Goal: Transaction & Acquisition: Purchase product/service

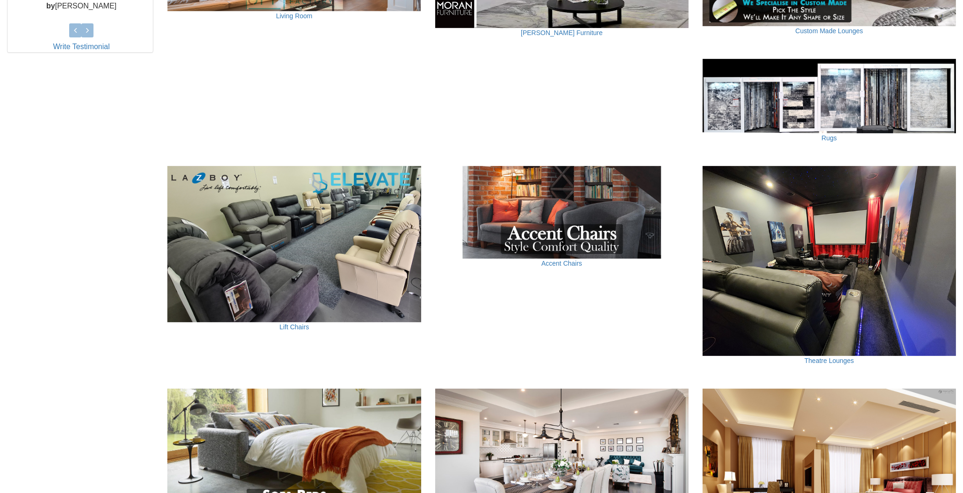
scroll to position [545, 0]
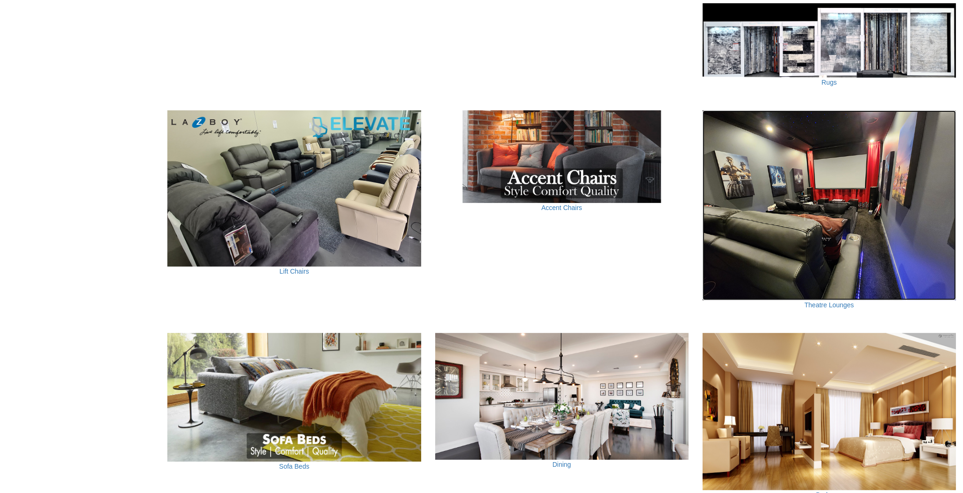
click at [795, 218] on img at bounding box center [829, 205] width 253 height 190
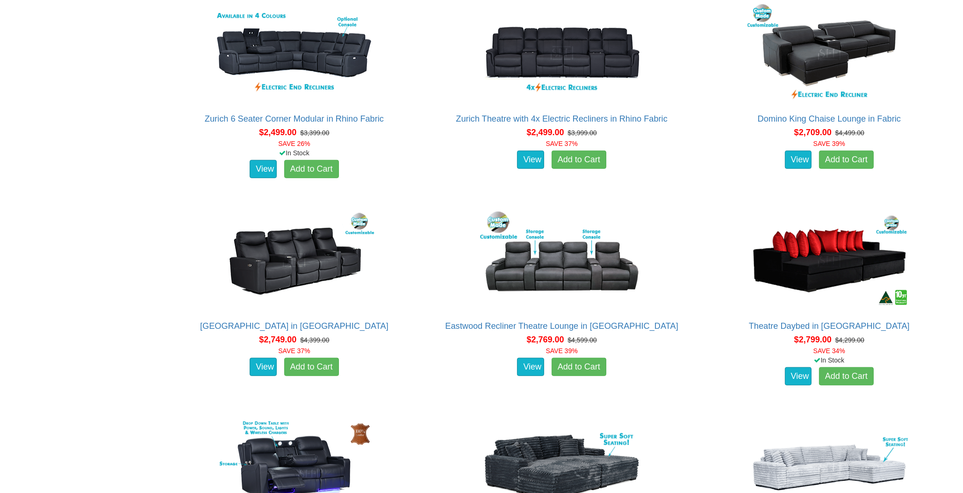
scroll to position [1403, 0]
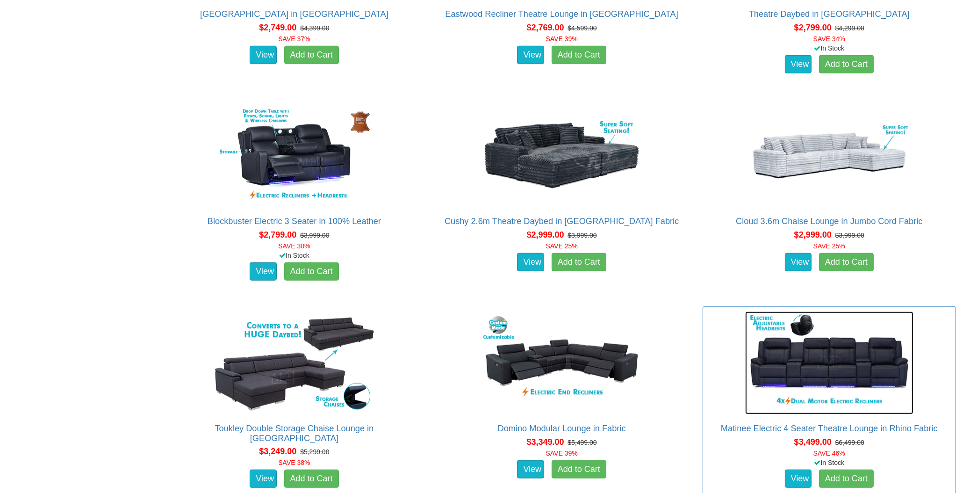
click at [831, 360] on img at bounding box center [829, 362] width 168 height 103
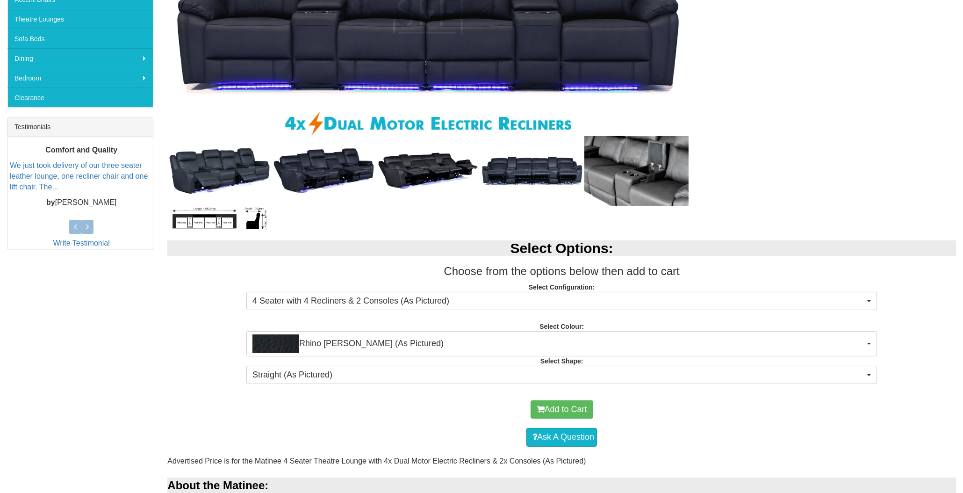
scroll to position [311, 0]
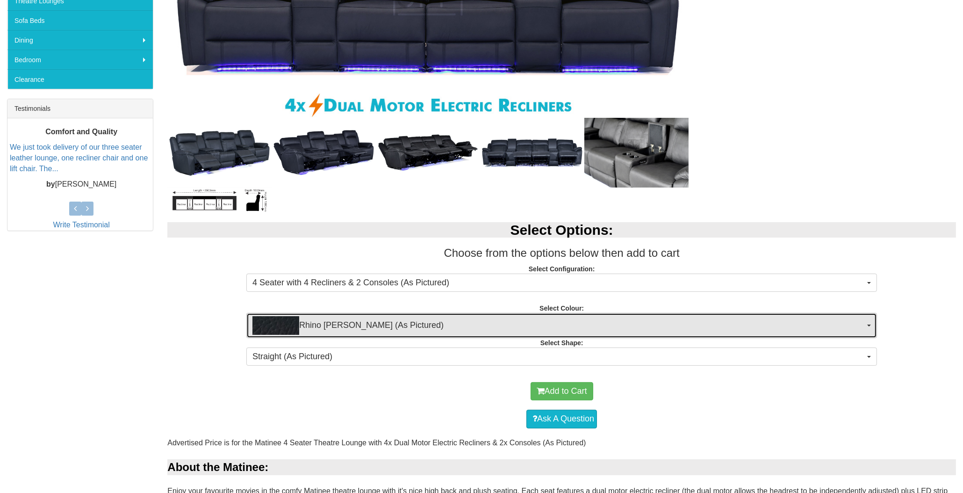
click at [461, 326] on span "Rhino Jett (As Pictured)" at bounding box center [558, 325] width 613 height 19
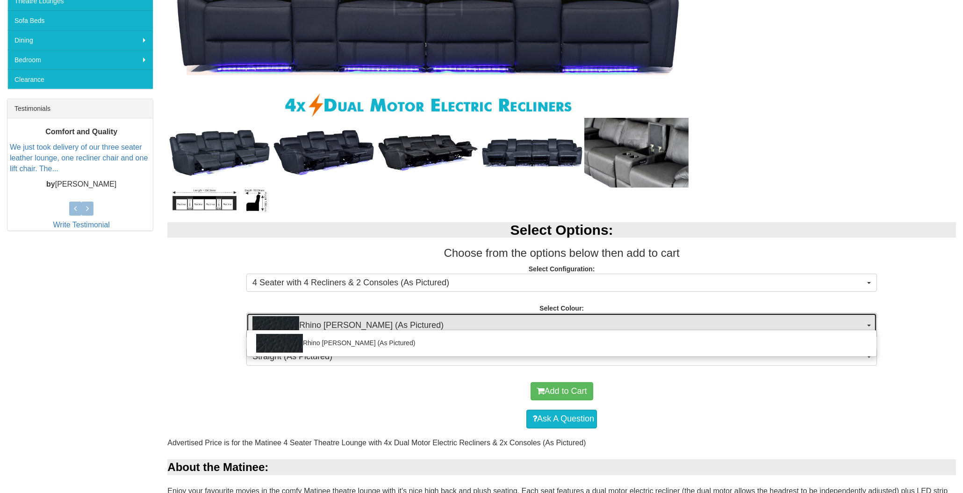
click at [462, 326] on span "Rhino Jett (As Pictured)" at bounding box center [558, 325] width 613 height 19
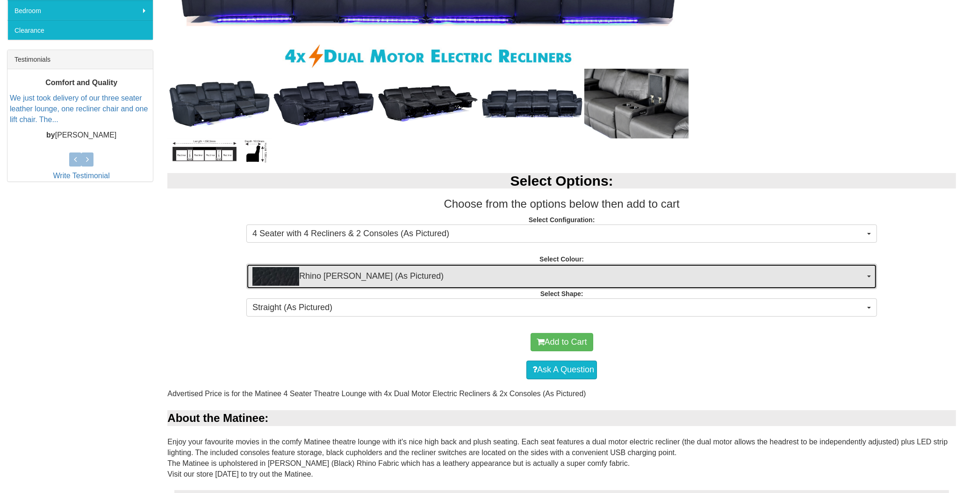
scroll to position [468, 0]
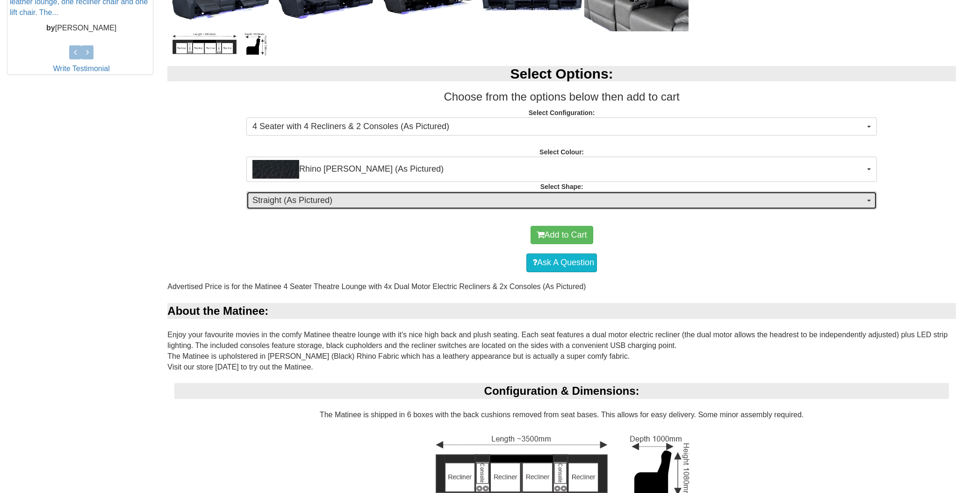
click at [396, 201] on span "Straight (As Pictured)" at bounding box center [558, 201] width 613 height 12
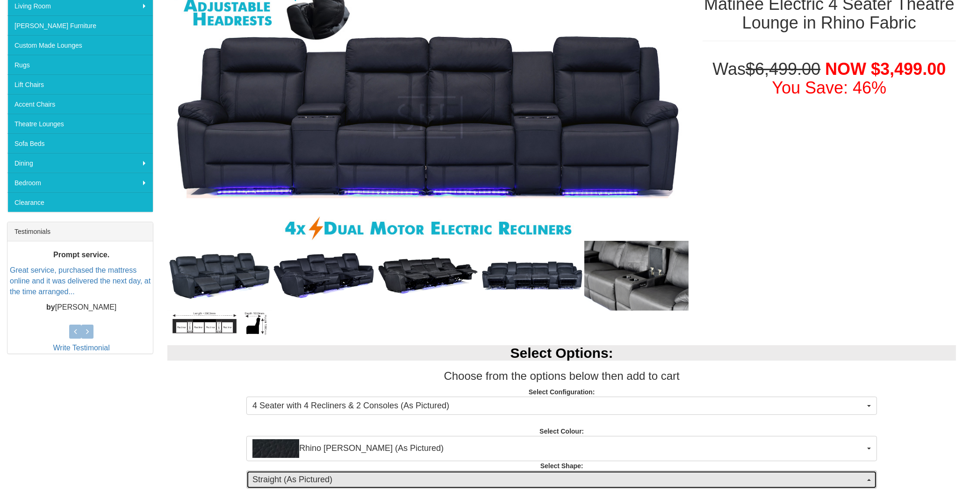
scroll to position [0, 0]
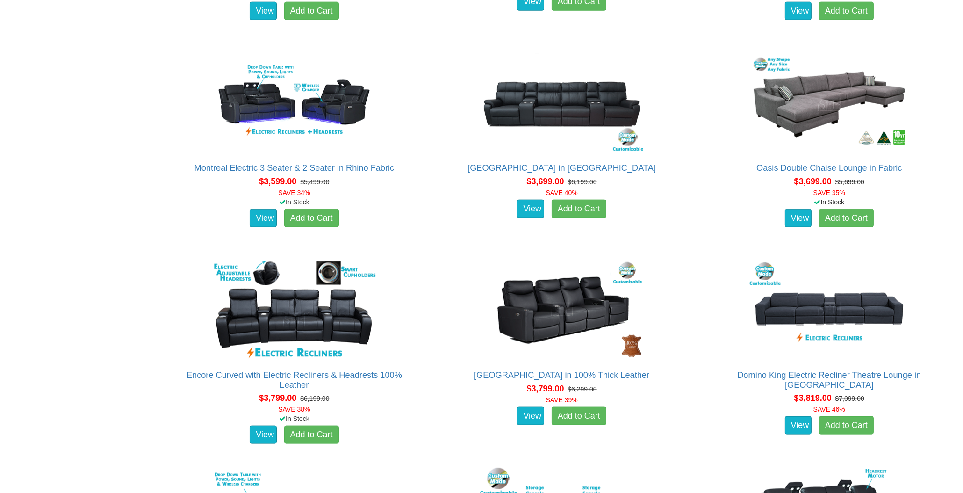
scroll to position [1792, 0]
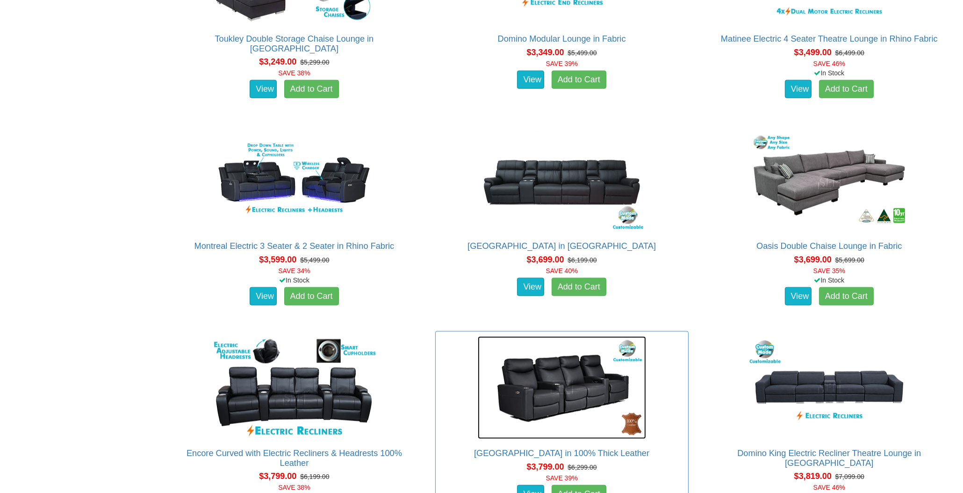
click at [611, 391] on img at bounding box center [562, 387] width 168 height 103
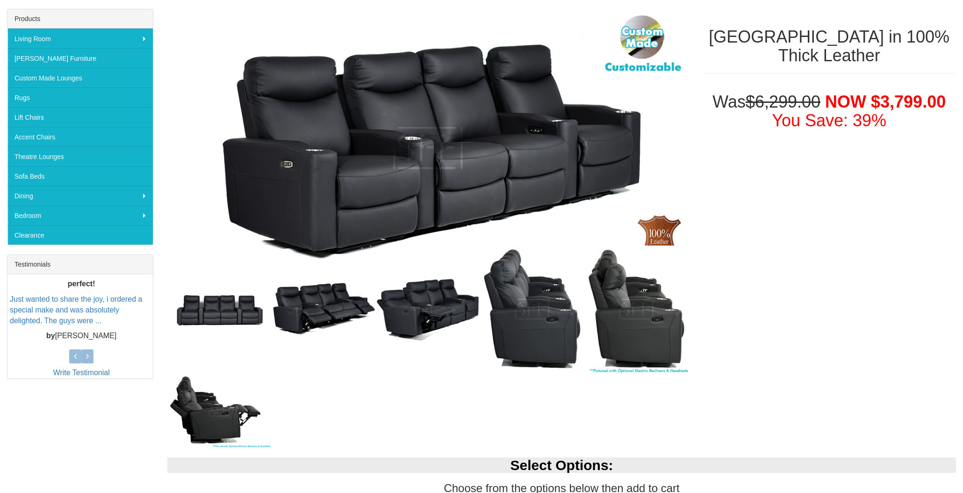
scroll to position [311, 0]
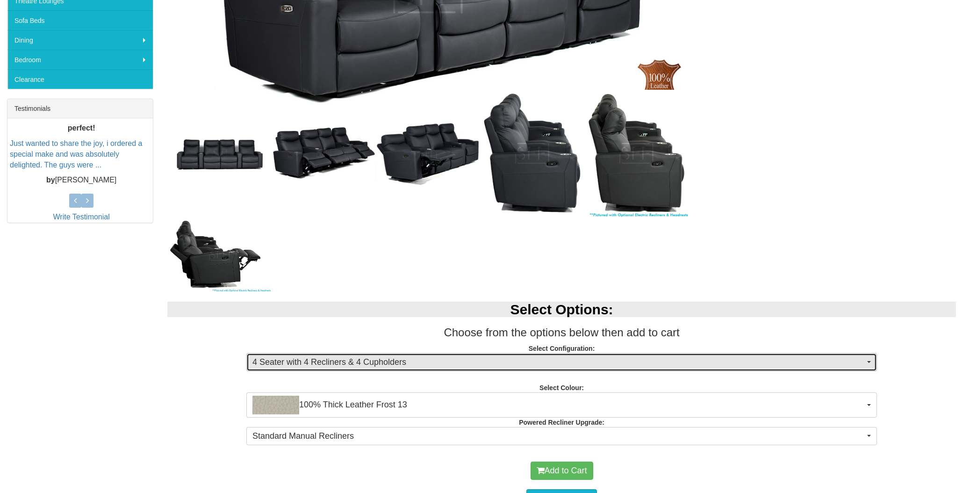
click at [668, 356] on span "4 Seater with 4 Recliners & 4 Cupholders" at bounding box center [558, 362] width 613 height 12
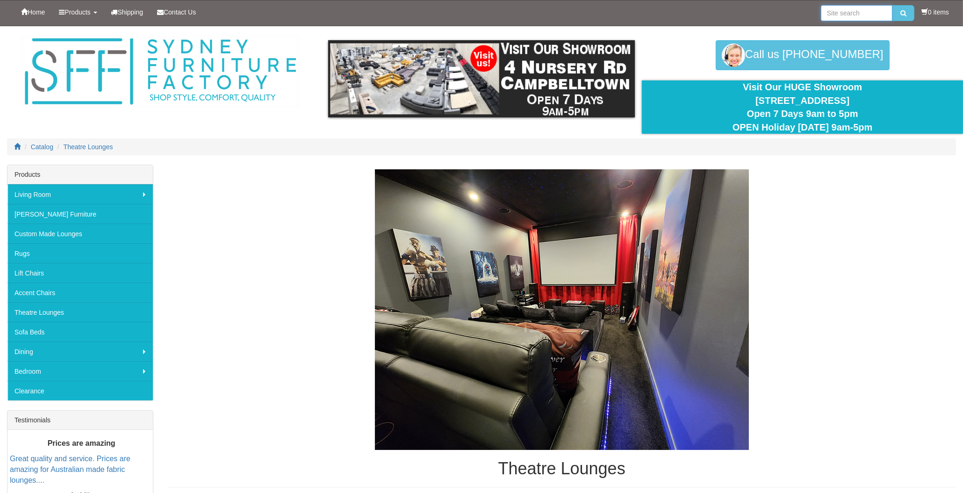
click at [872, 17] on input "search" at bounding box center [857, 13] width 72 height 16
type input "5seater"
click at [893, 5] on button "submit" at bounding box center [904, 13] width 22 height 16
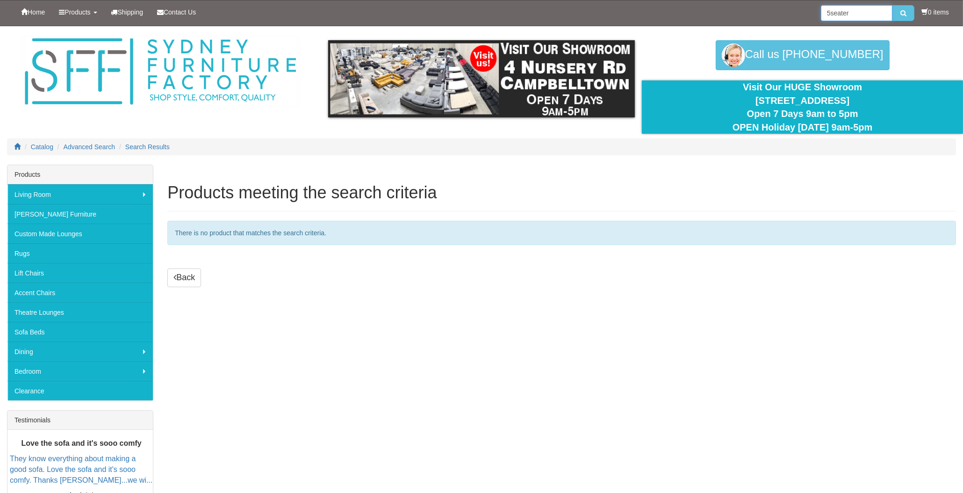
drag, startPoint x: 848, startPoint y: 14, endPoint x: 829, endPoint y: 15, distance: 18.7
click at [829, 15] on input "5seater" at bounding box center [857, 13] width 72 height 16
type input "5 seat"
click at [893, 5] on button "submit" at bounding box center [904, 13] width 22 height 16
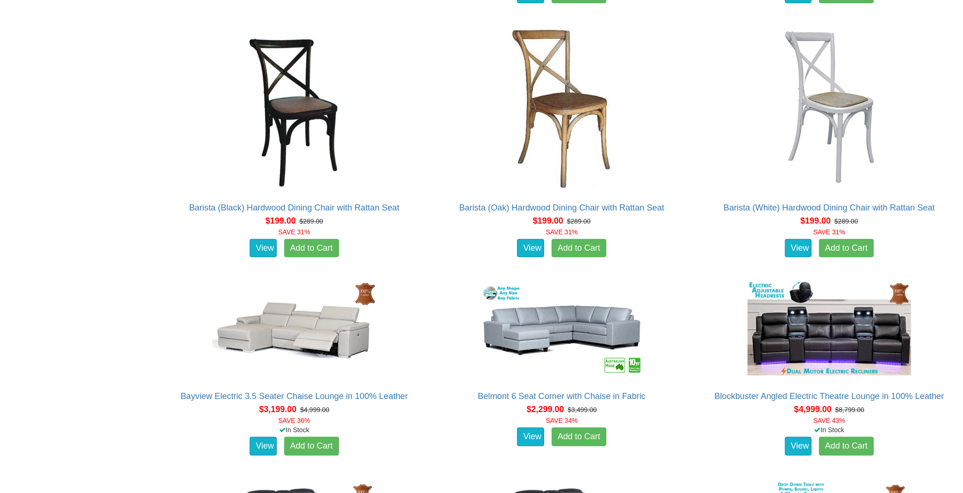
scroll to position [1169, 0]
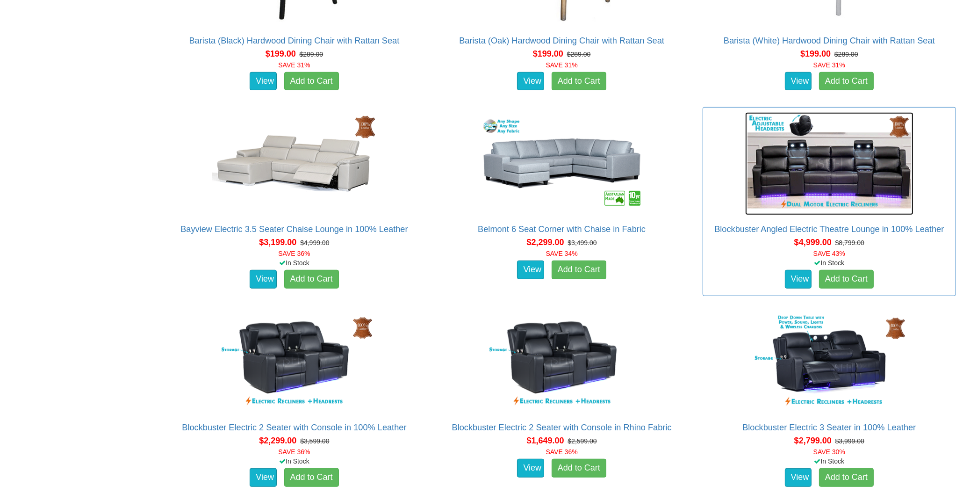
click at [823, 181] on img at bounding box center [829, 163] width 168 height 103
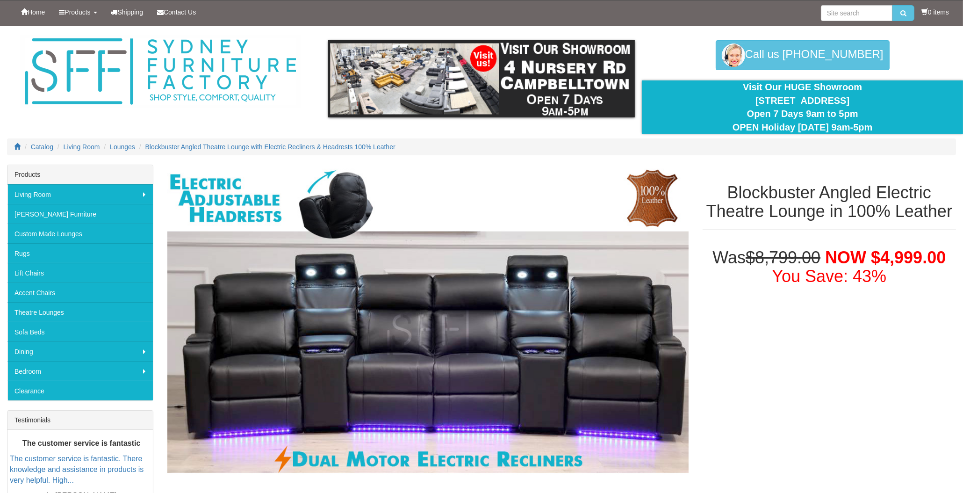
scroll to position [234, 0]
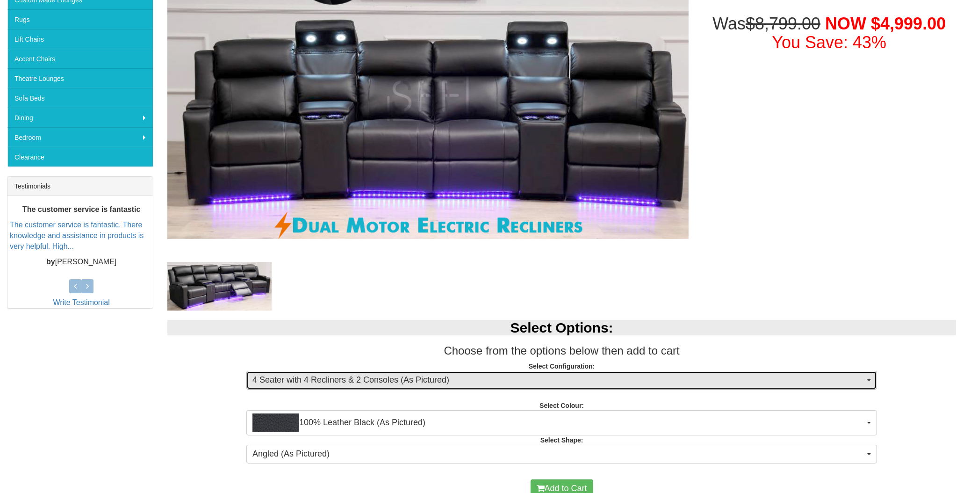
click at [508, 380] on span "4 Seater with 4 Recliners & 2 Consoles (As Pictured)" at bounding box center [558, 380] width 613 height 12
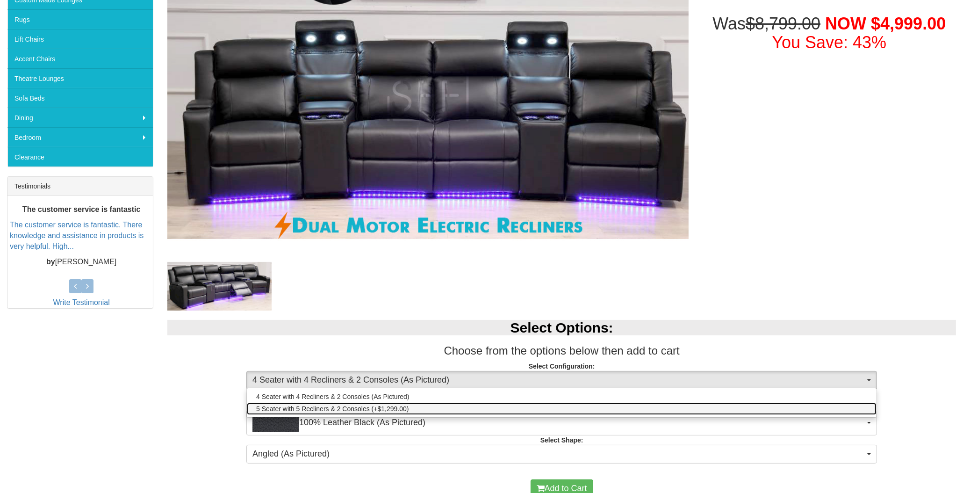
click at [502, 405] on link "5 Seater with 5 Recliners & 2 Consoles (+$1,299.00)" at bounding box center [562, 409] width 630 height 12
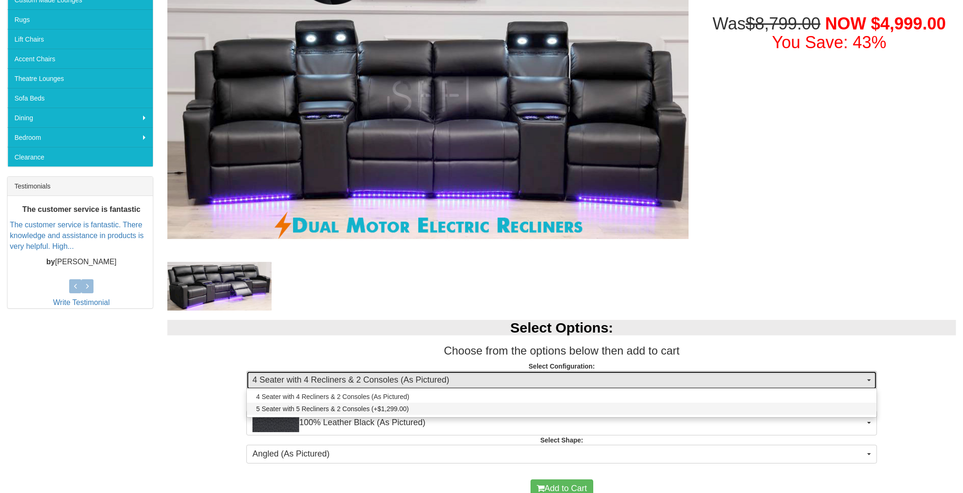
select select "1249"
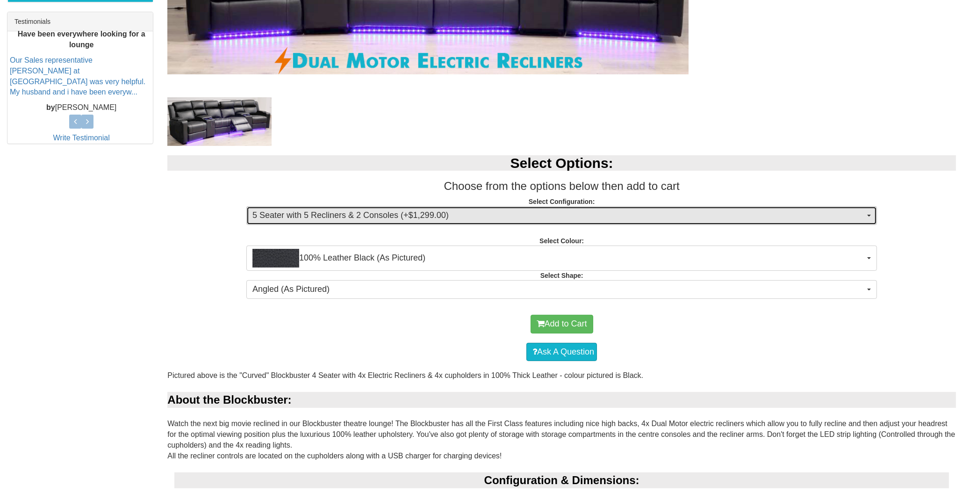
scroll to position [389, 0]
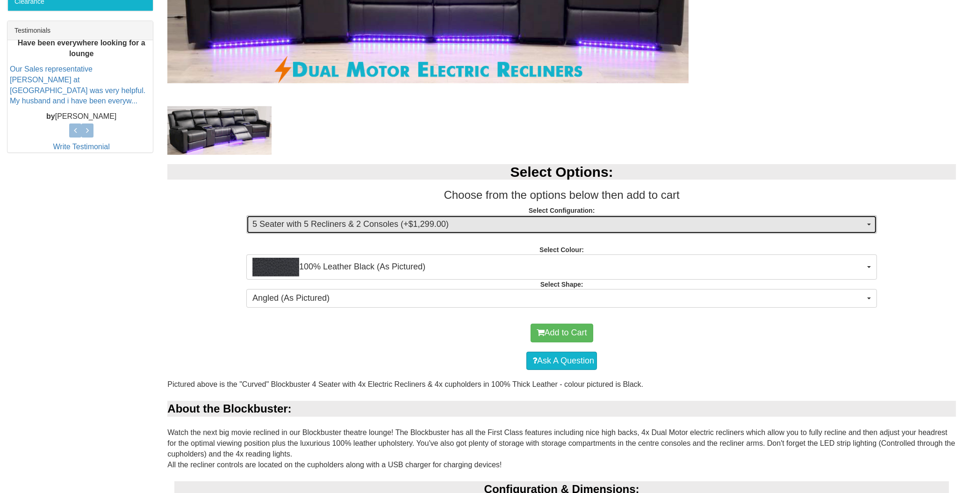
click at [601, 229] on span "5 Seater with 5 Recliners & 2 Consoles (+$1,299.00)" at bounding box center [558, 224] width 613 height 12
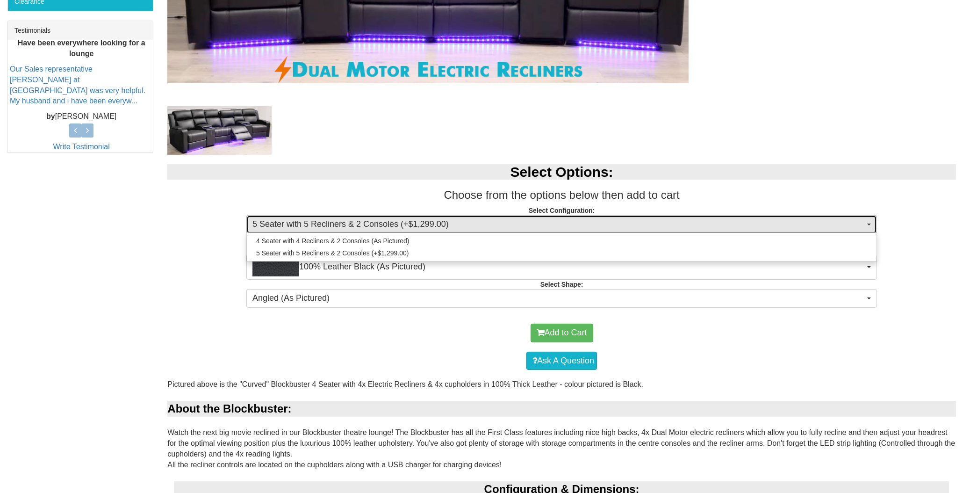
click at [602, 228] on span "5 Seater with 5 Recliners & 2 Consoles (+$1,299.00)" at bounding box center [558, 224] width 613 height 12
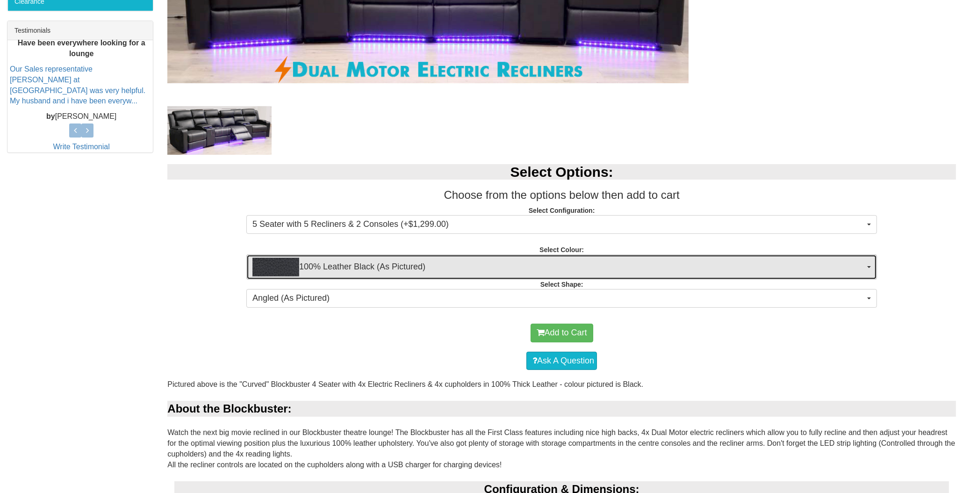
click at [588, 266] on span "100% Leather Black (As Pictured)" at bounding box center [558, 267] width 613 height 19
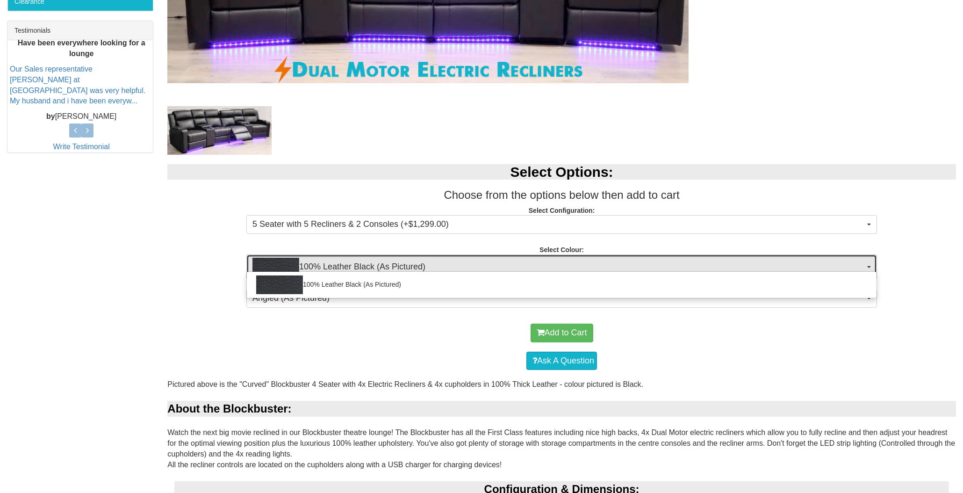
click at [588, 266] on span "100% Leather Black (As Pictured)" at bounding box center [558, 267] width 613 height 19
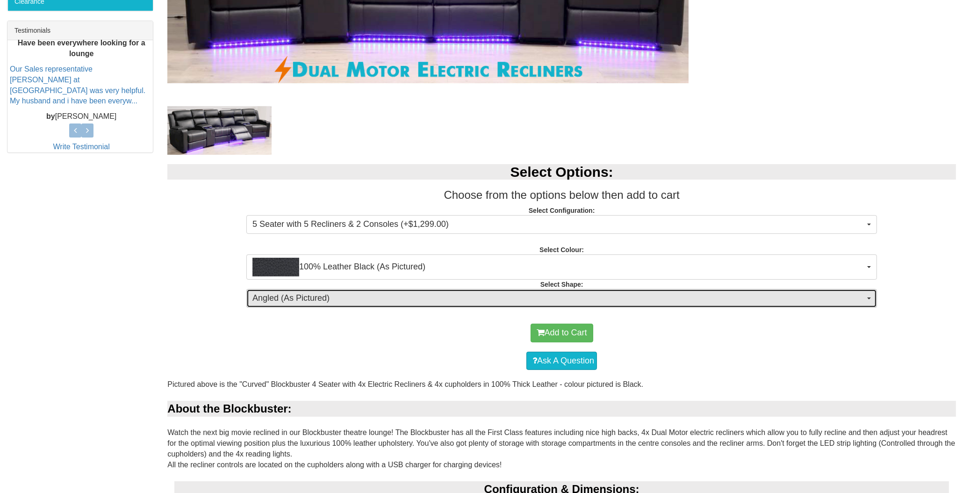
click at [585, 292] on span "Angled (As Pictured)" at bounding box center [558, 298] width 613 height 12
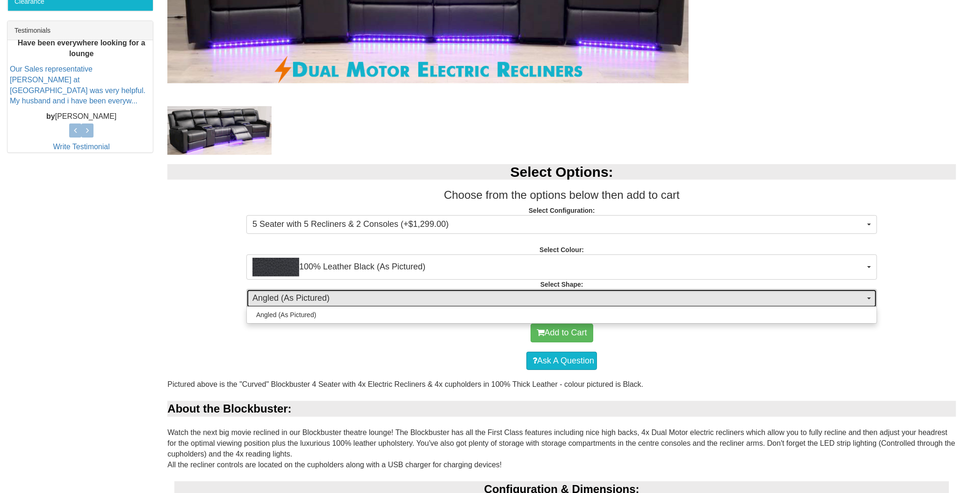
click at [578, 298] on span "Angled (As Pictured)" at bounding box center [558, 298] width 613 height 12
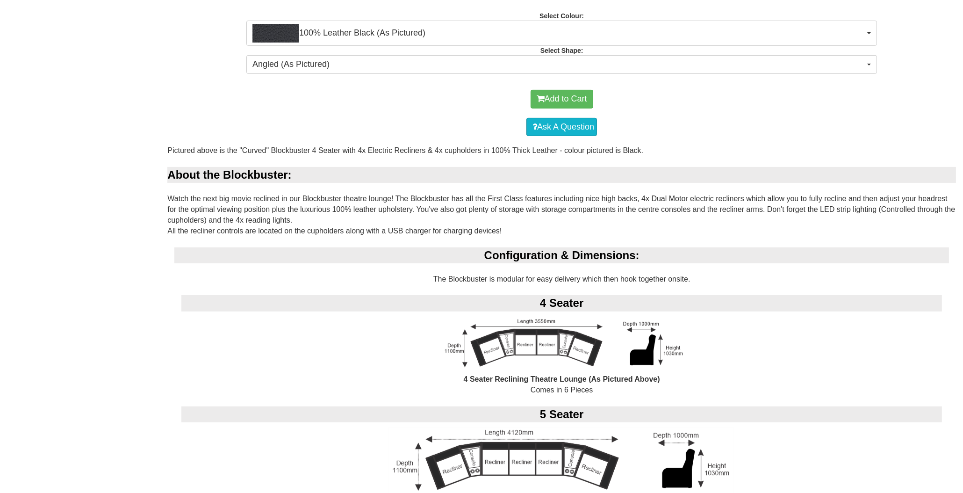
scroll to position [701, 0]
